Goal: Task Accomplishment & Management: Manage account settings

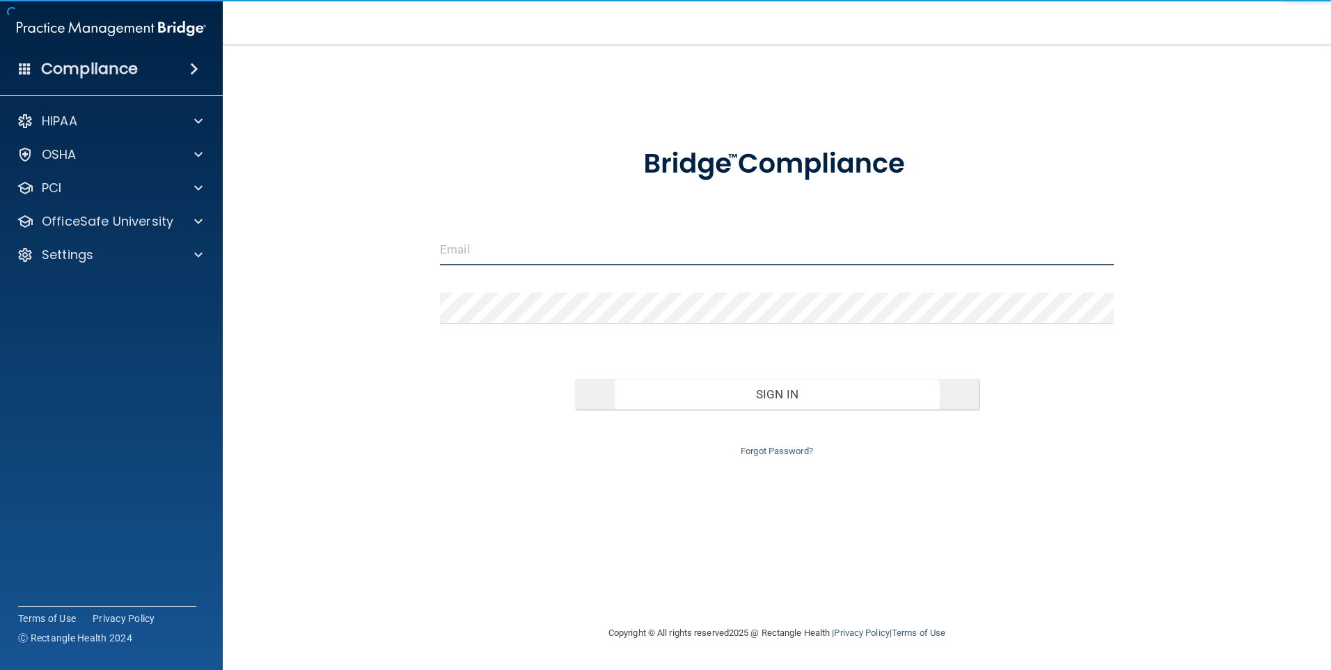
type input "[EMAIL_ADDRESS][DOMAIN_NAME]"
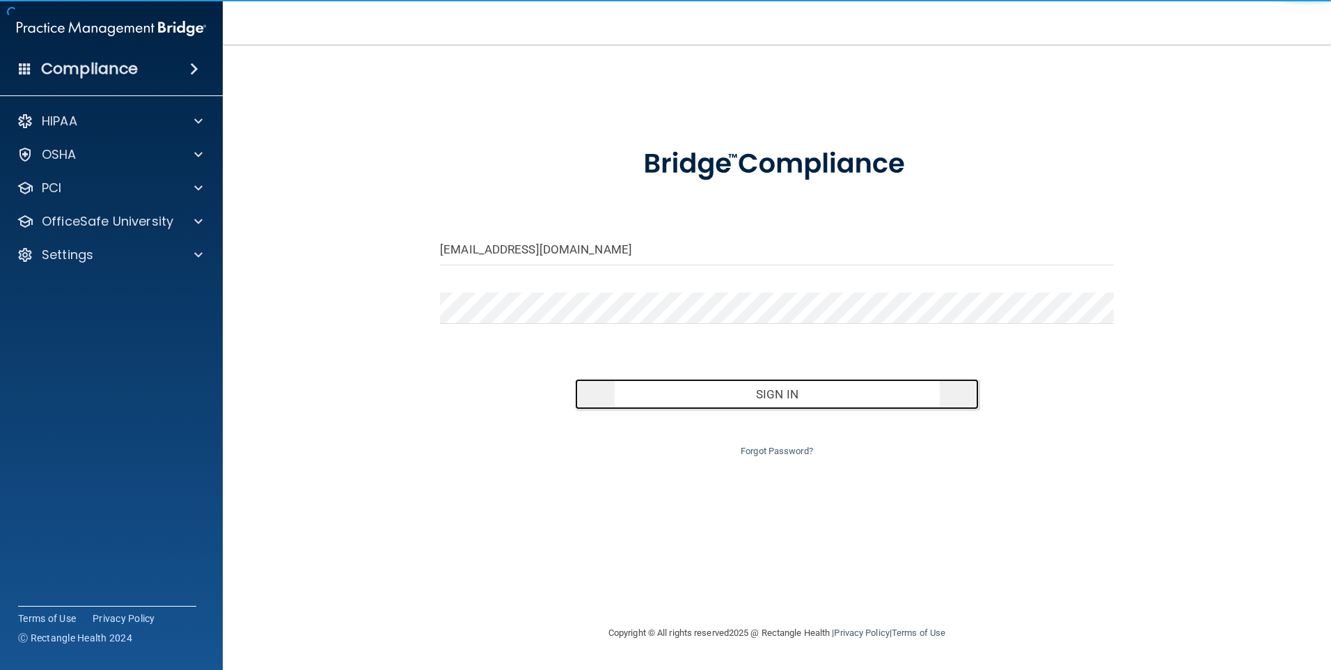
click at [812, 403] on button "Sign In" at bounding box center [777, 394] width 404 height 31
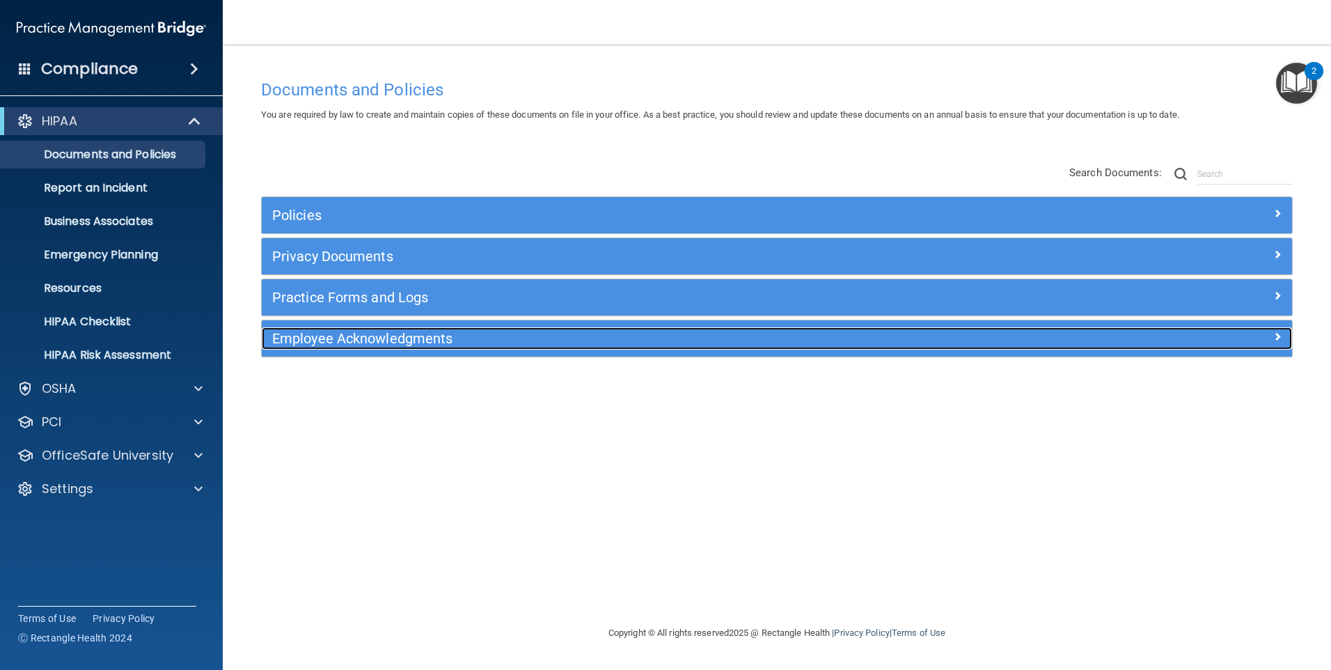
click at [411, 337] on h5 "Employee Acknowledgments" at bounding box center [648, 338] width 752 height 15
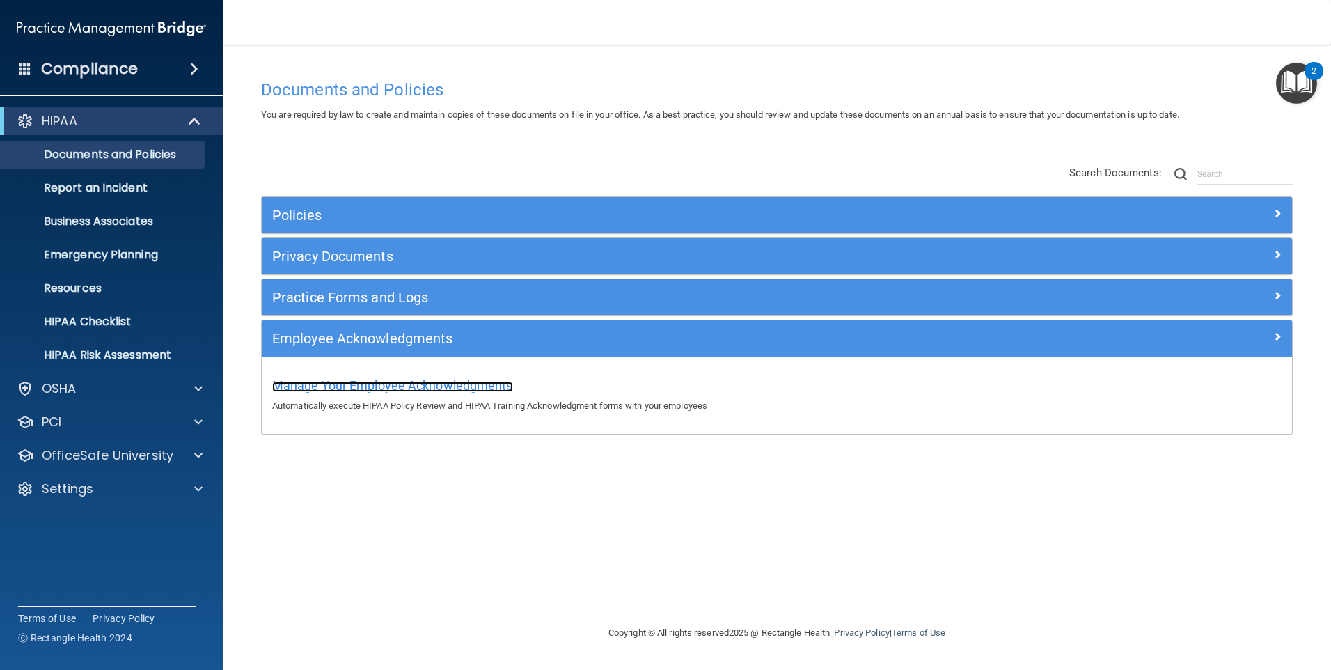
click at [388, 385] on span "Manage Your Employee Acknowledgments" at bounding box center [392, 385] width 241 height 15
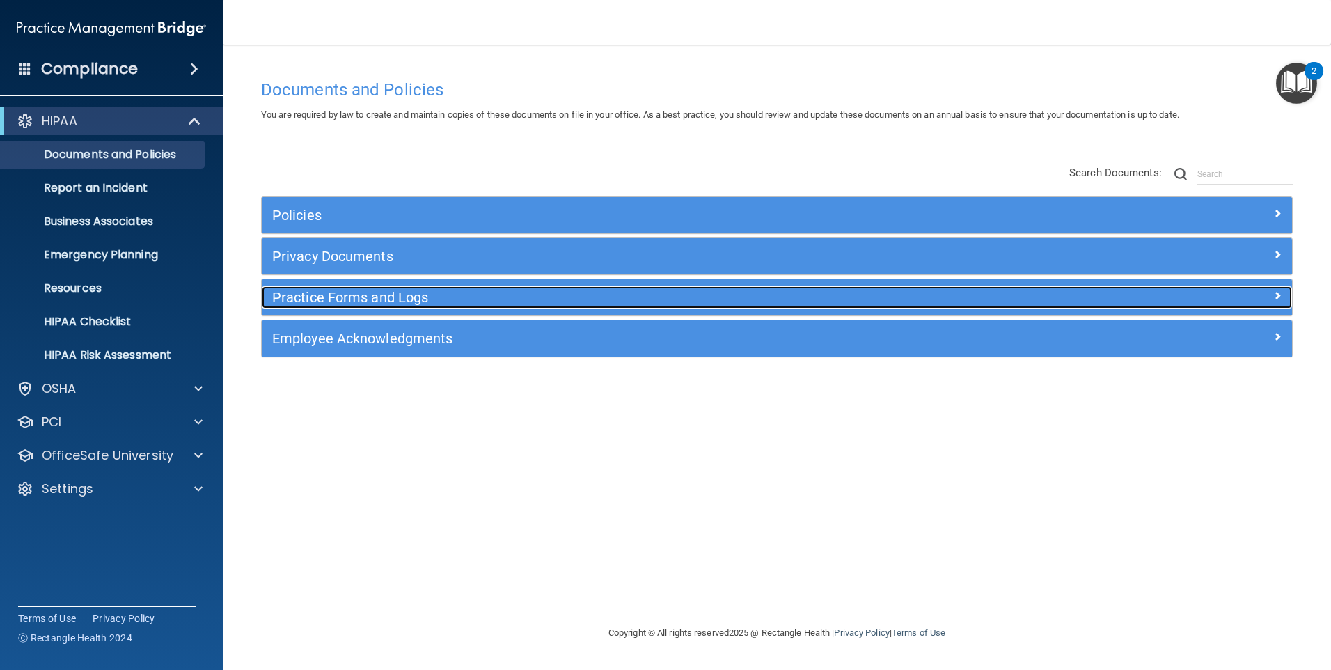
click at [380, 297] on h5 "Practice Forms and Logs" at bounding box center [648, 297] width 752 height 15
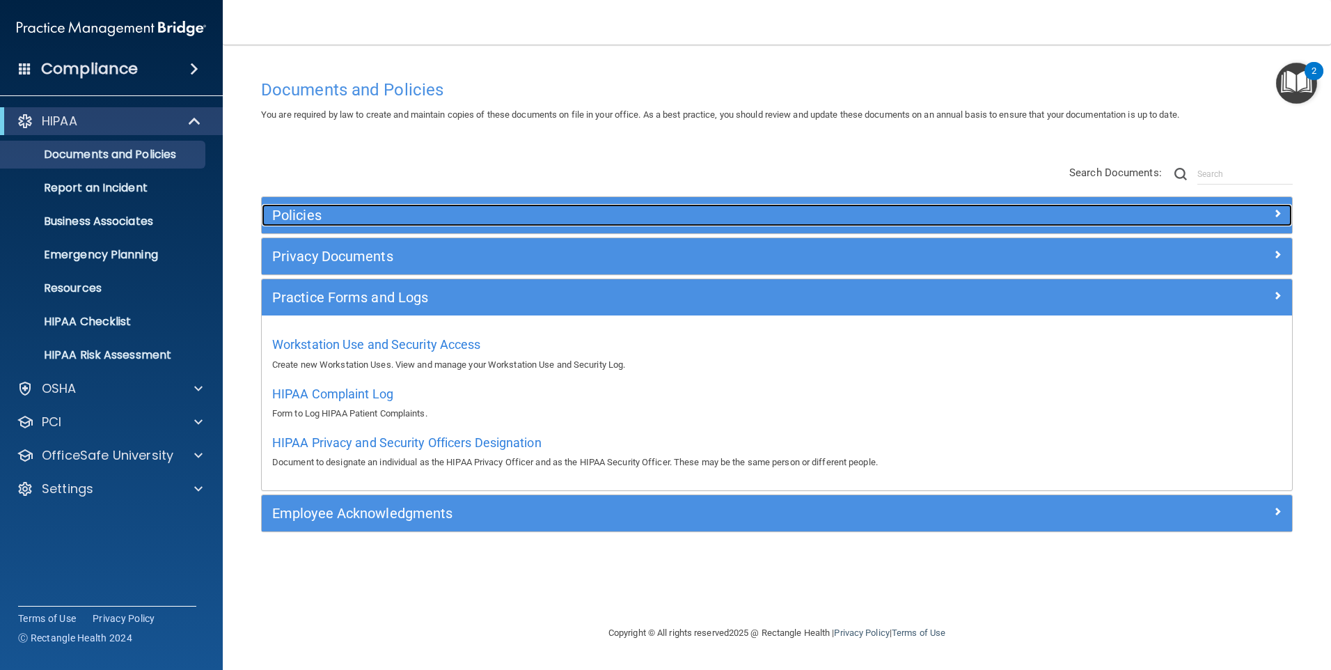
click at [313, 209] on h5 "Policies" at bounding box center [648, 214] width 752 height 15
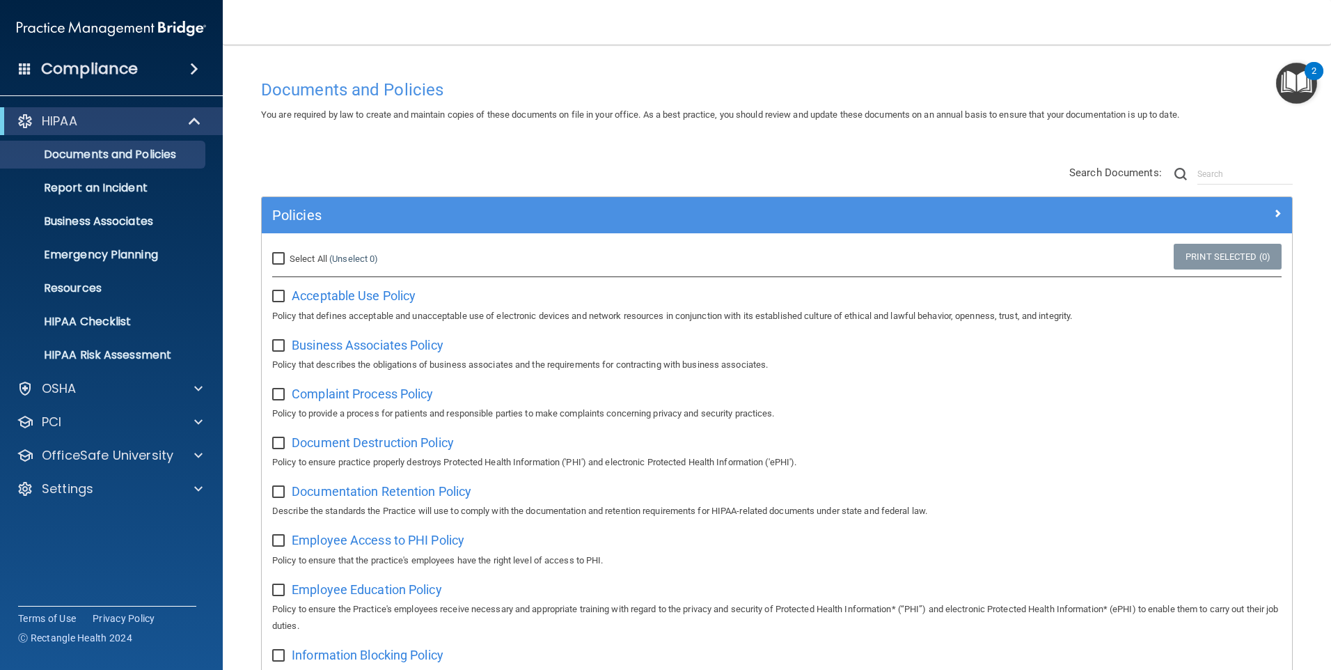
click at [280, 256] on input "Select All (Unselect 0) Unselect All" at bounding box center [280, 258] width 16 height 11
checkbox input "true"
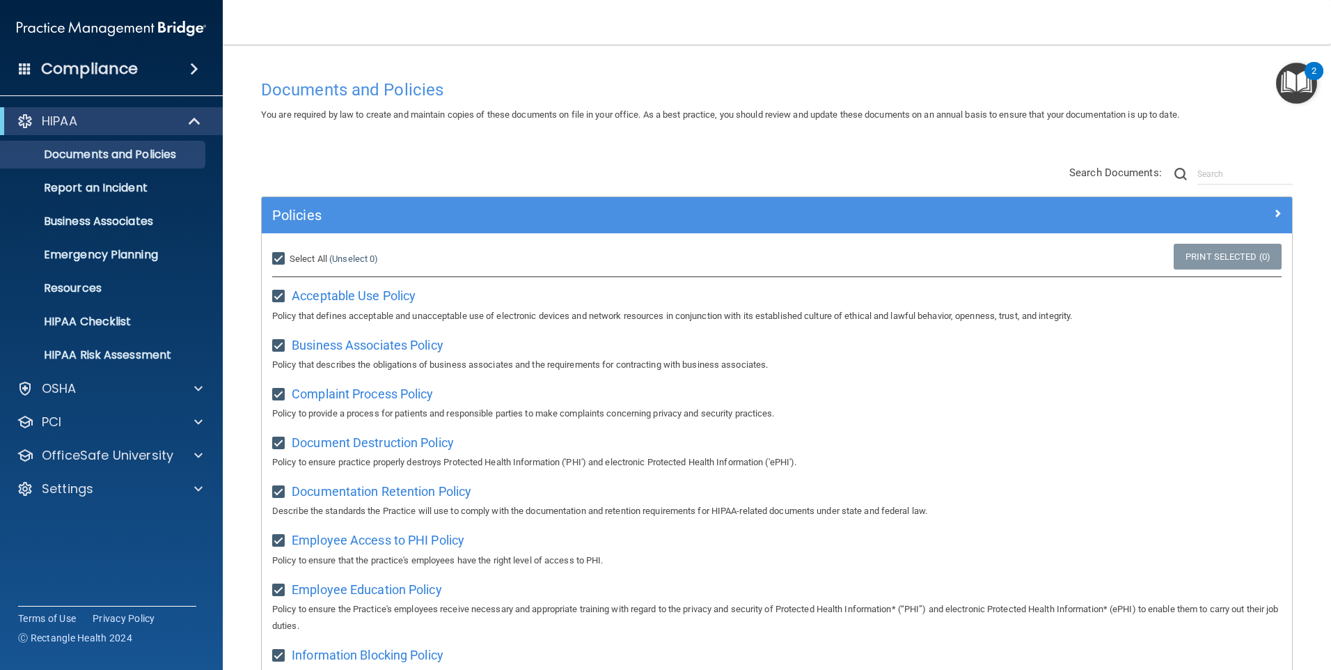
checkbox input "true"
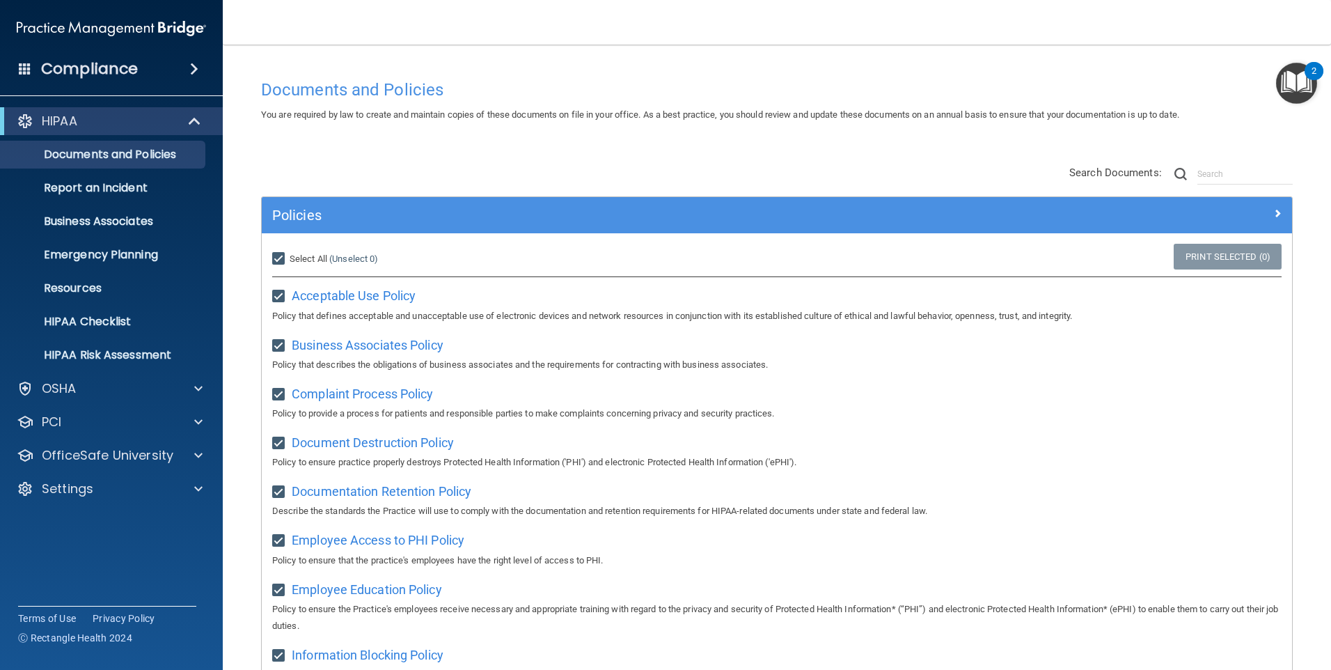
checkbox input "true"
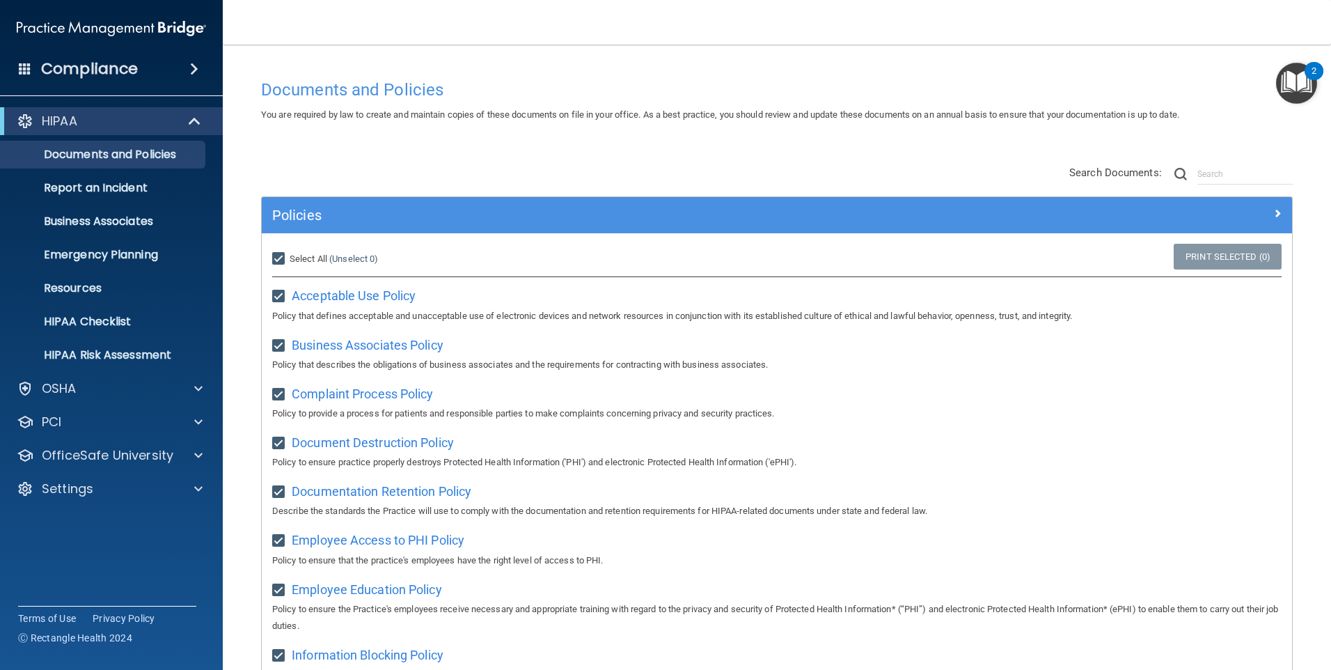
checkbox input "true"
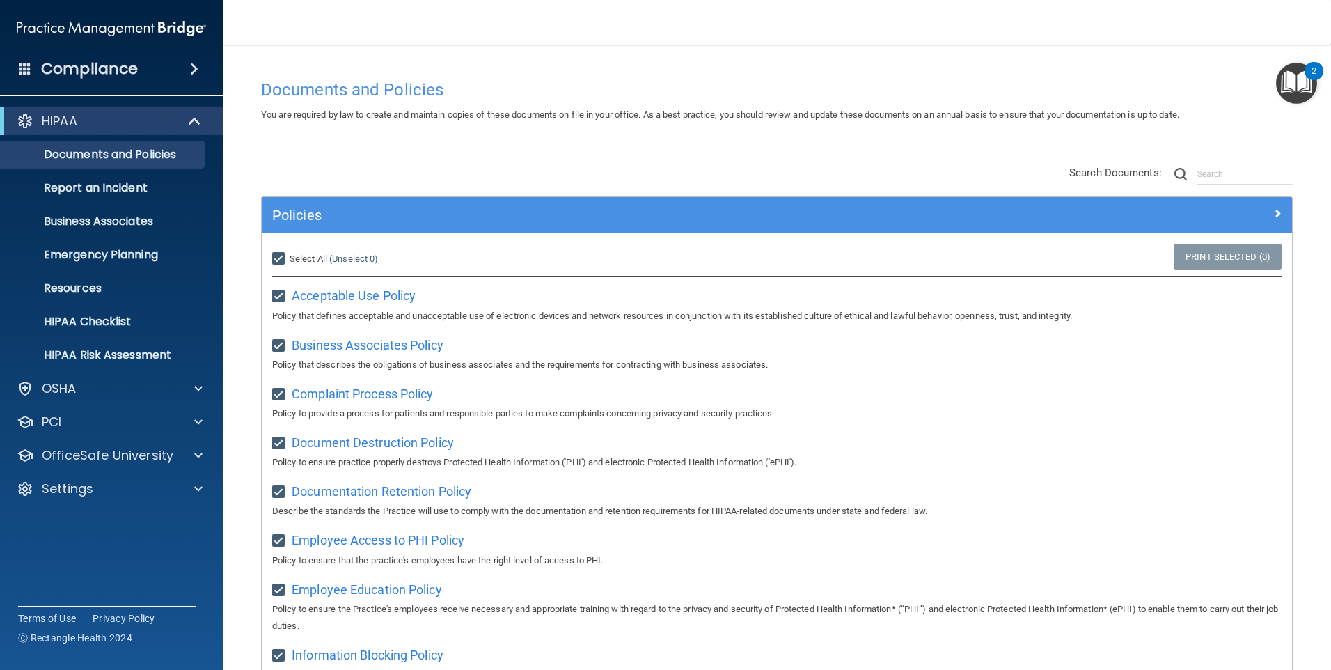
checkbox input "true"
click at [283, 255] on input "Select All (Unselect 21) Unselect All" at bounding box center [280, 258] width 16 height 11
checkbox input "false"
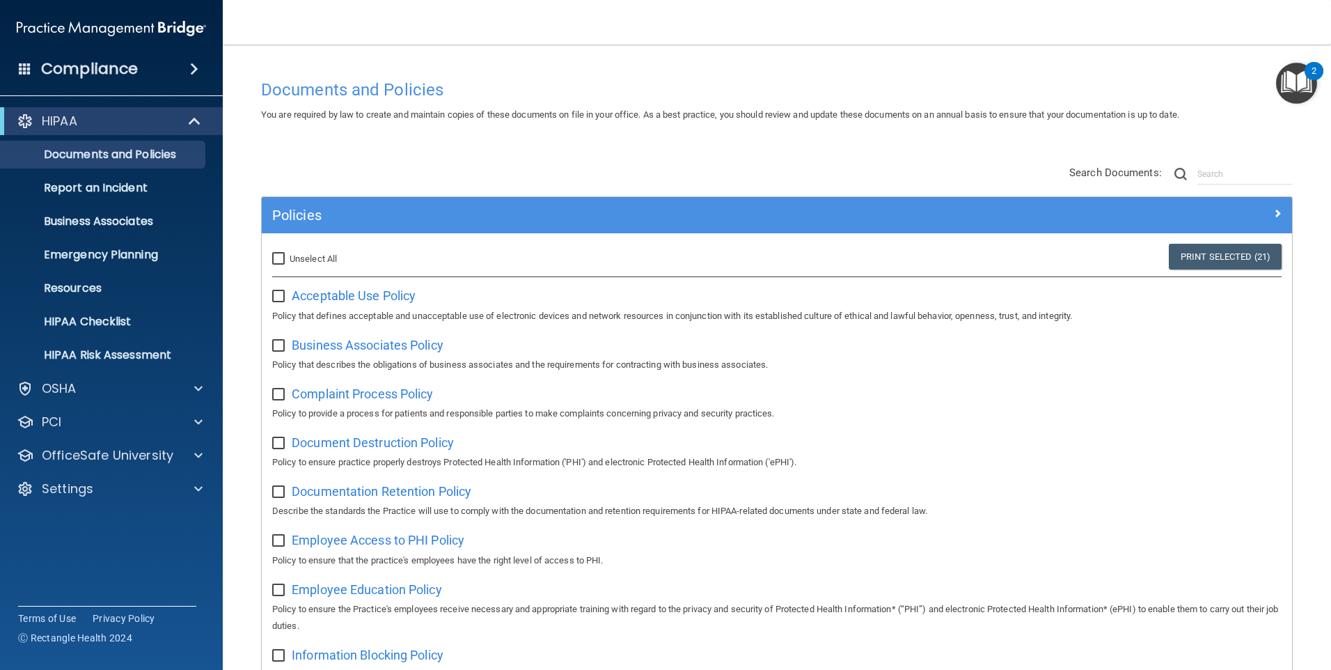
checkbox input "false"
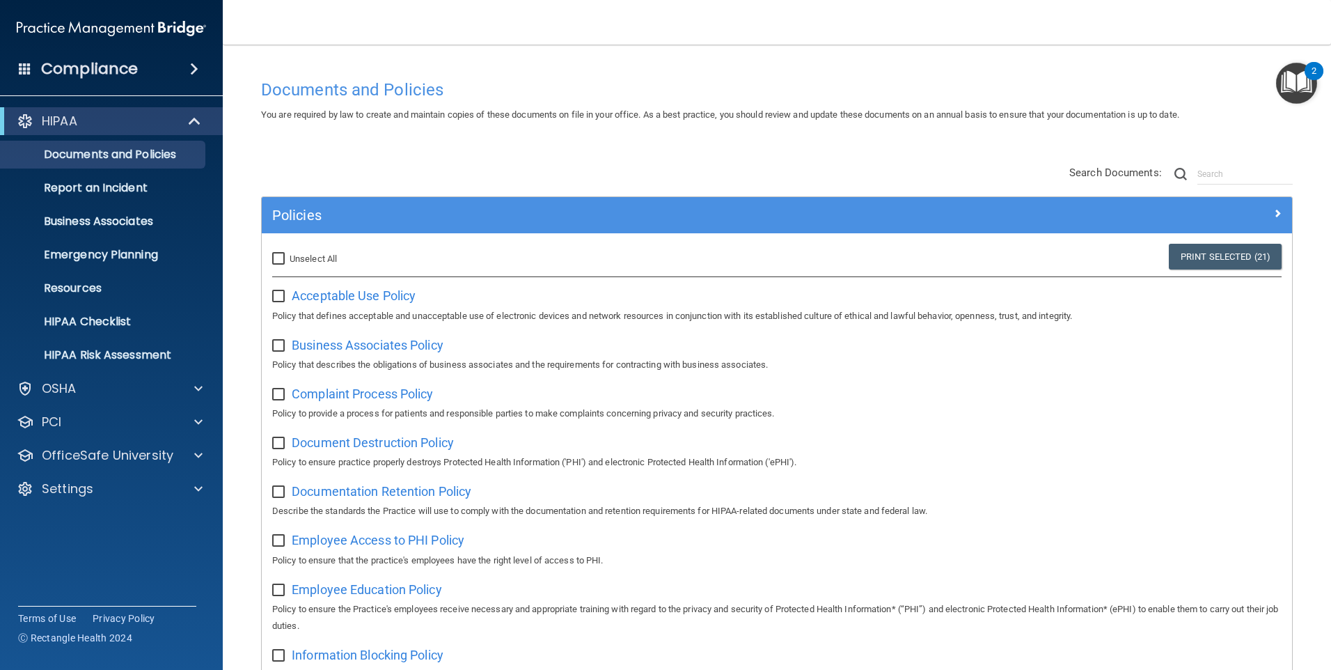
checkbox input "false"
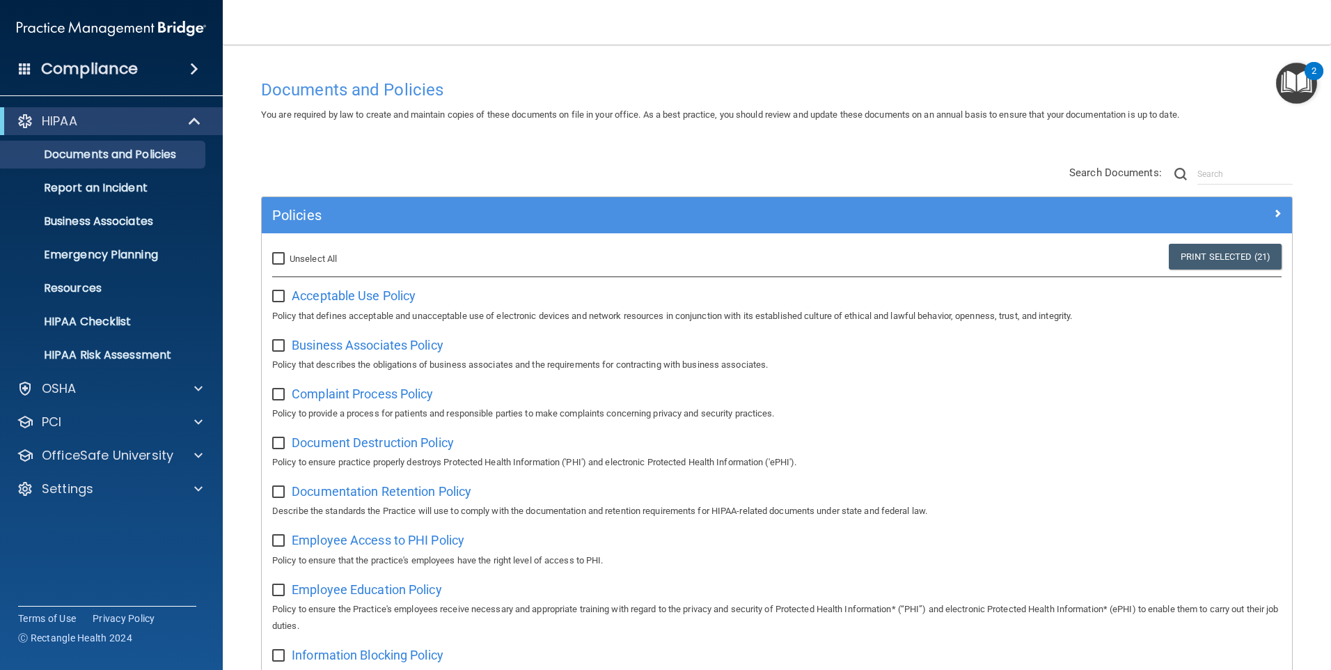
checkbox input "false"
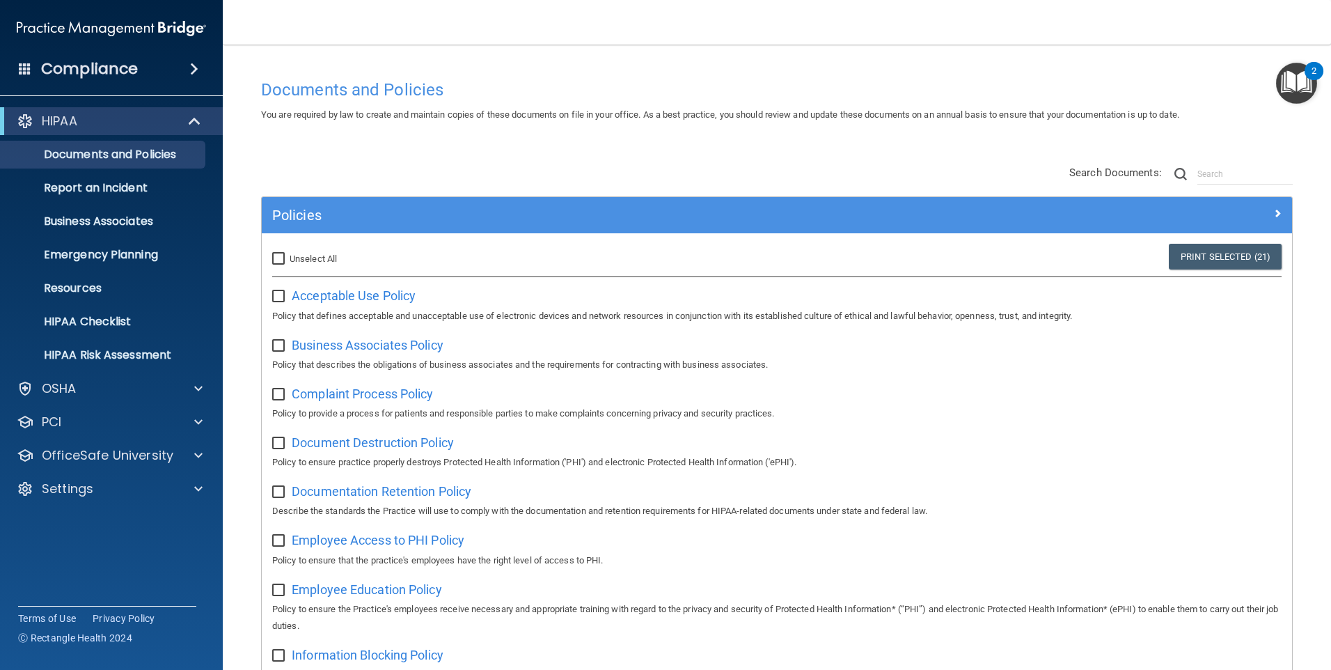
checkbox input "false"
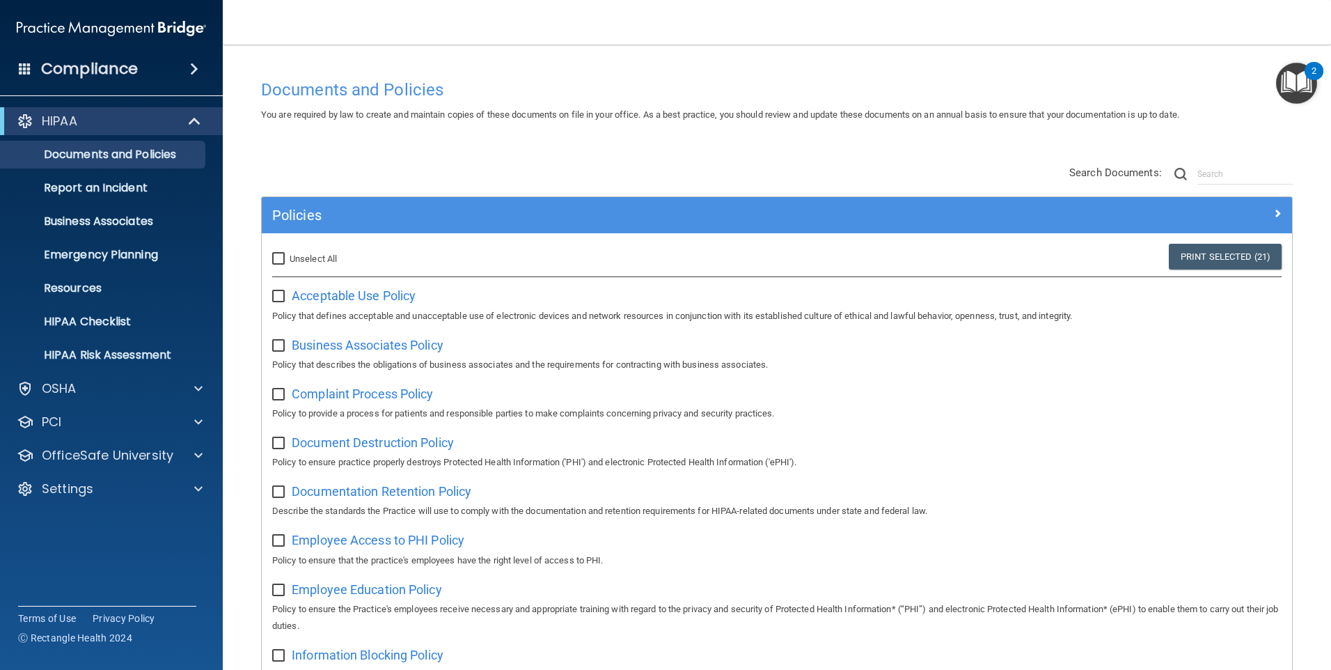
checkbox input "false"
click at [190, 69] on span at bounding box center [194, 69] width 8 height 17
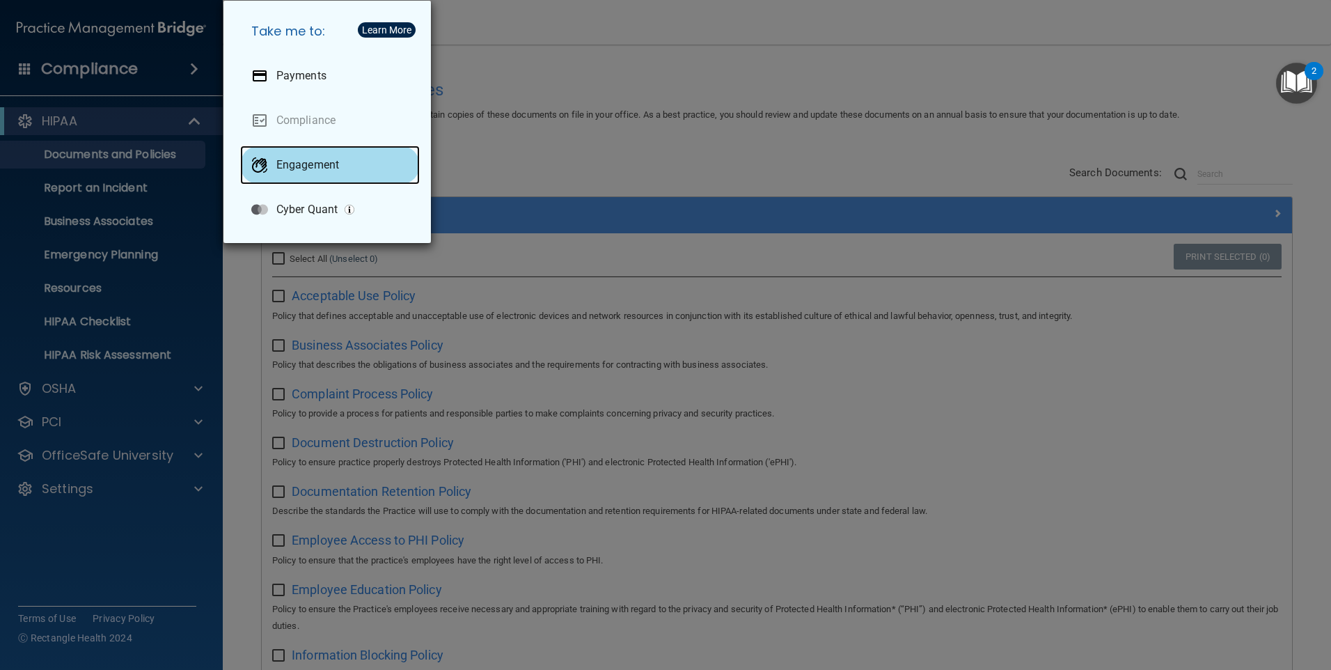
click at [270, 156] on div "Engagement" at bounding box center [330, 164] width 180 height 39
click at [599, 77] on div "Take me to: Payments Compliance Engagement Cyber Quant" at bounding box center [665, 335] width 1331 height 670
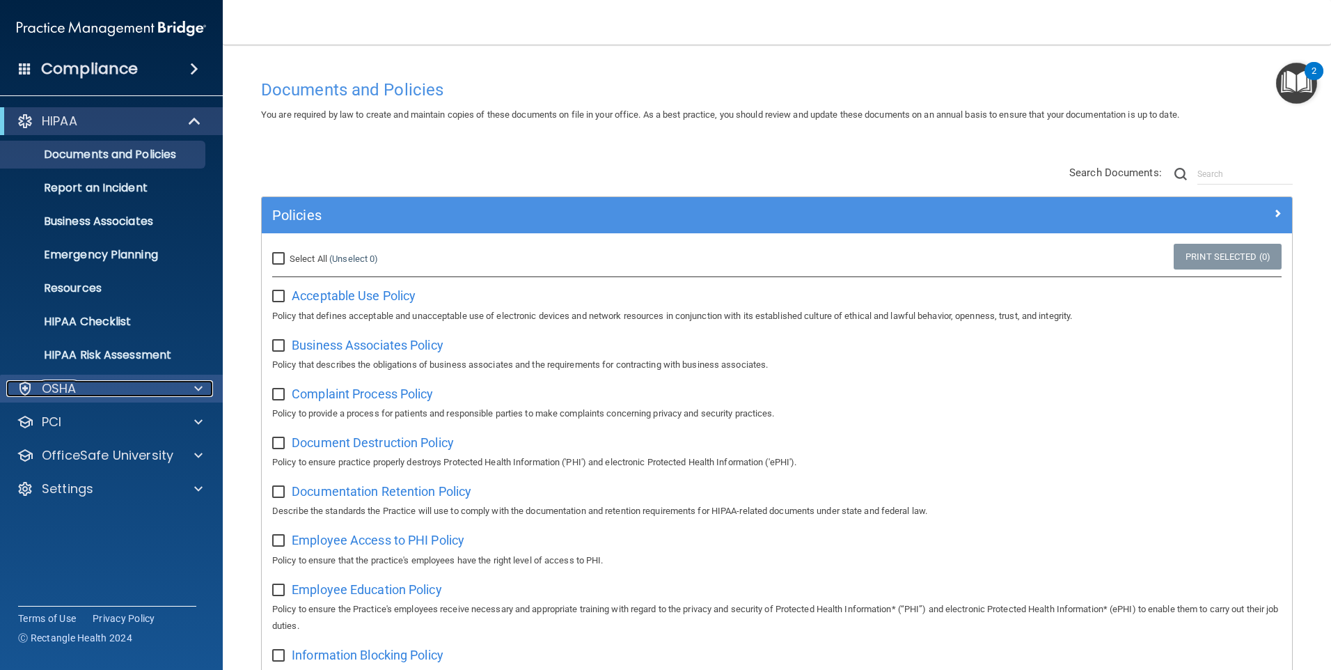
click at [202, 389] on span at bounding box center [198, 388] width 8 height 17
